Goal: Task Accomplishment & Management: Complete application form

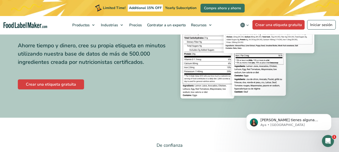
scroll to position [80, 0]
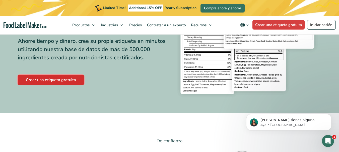
click at [54, 80] on link "Crear una etiqueta gratuita" at bounding box center [51, 80] width 66 height 10
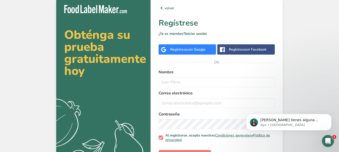
click at [169, 52] on div "Regístrese con Google" at bounding box center [186, 49] width 57 height 10
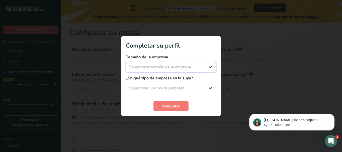
click at [190, 63] on select "Seleccionar tamaño de la empresa Menos de 10 empleados De 10 a 50 empleados De …" at bounding box center [171, 67] width 90 height 10
select select "1"
click at [126, 62] on select "Seleccionar tamaño de la empresa Menos de 10 empleados De 10 a 50 empleados De …" at bounding box center [171, 67] width 90 height 10
